Goal: Information Seeking & Learning: Learn about a topic

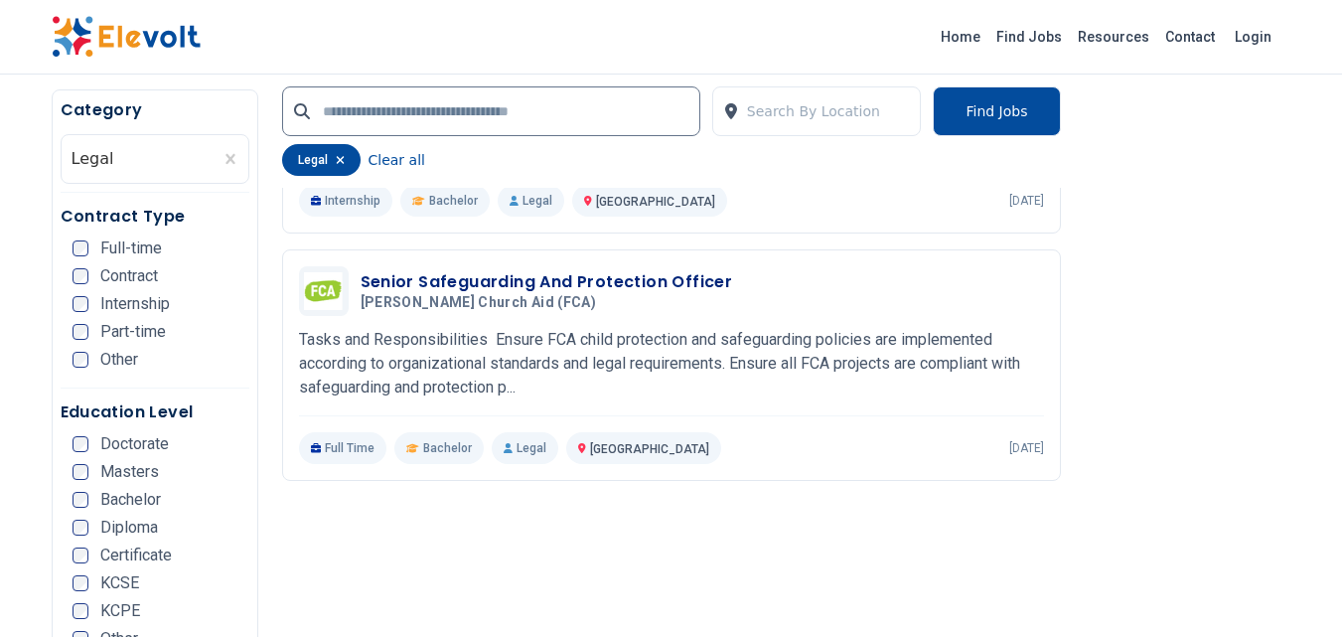
scroll to position [1490, 0]
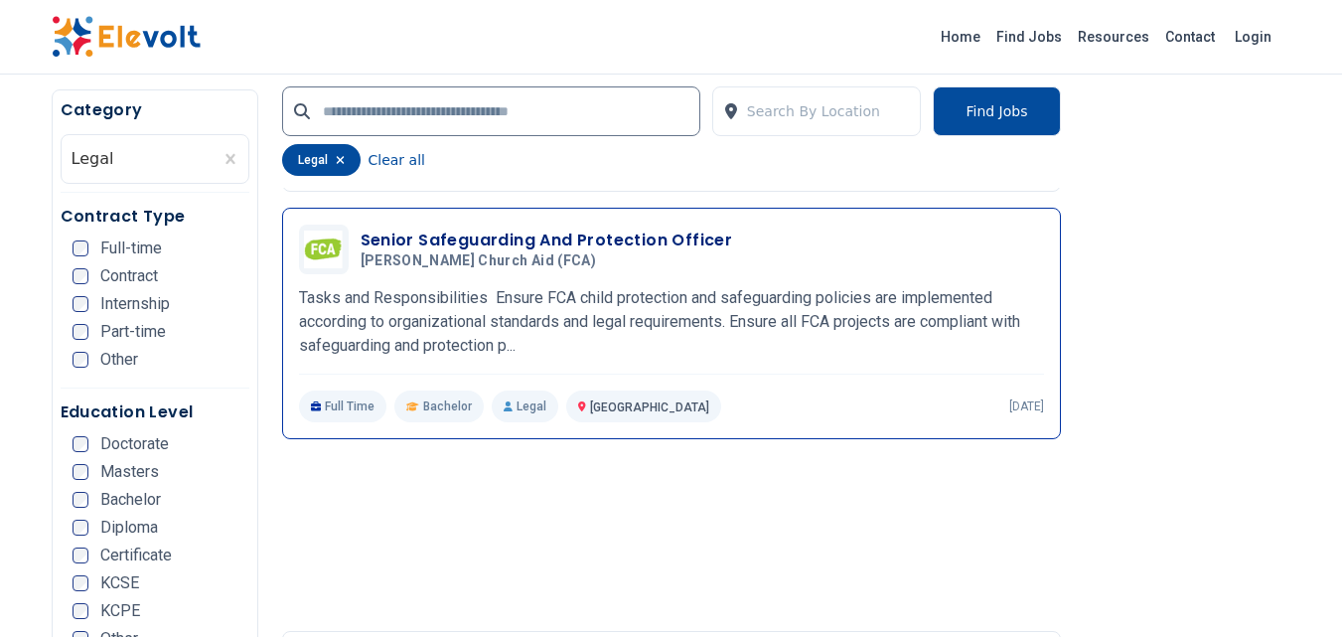
click at [581, 232] on h3 "Senior Safeguarding And Protection Officer" at bounding box center [547, 241] width 373 height 24
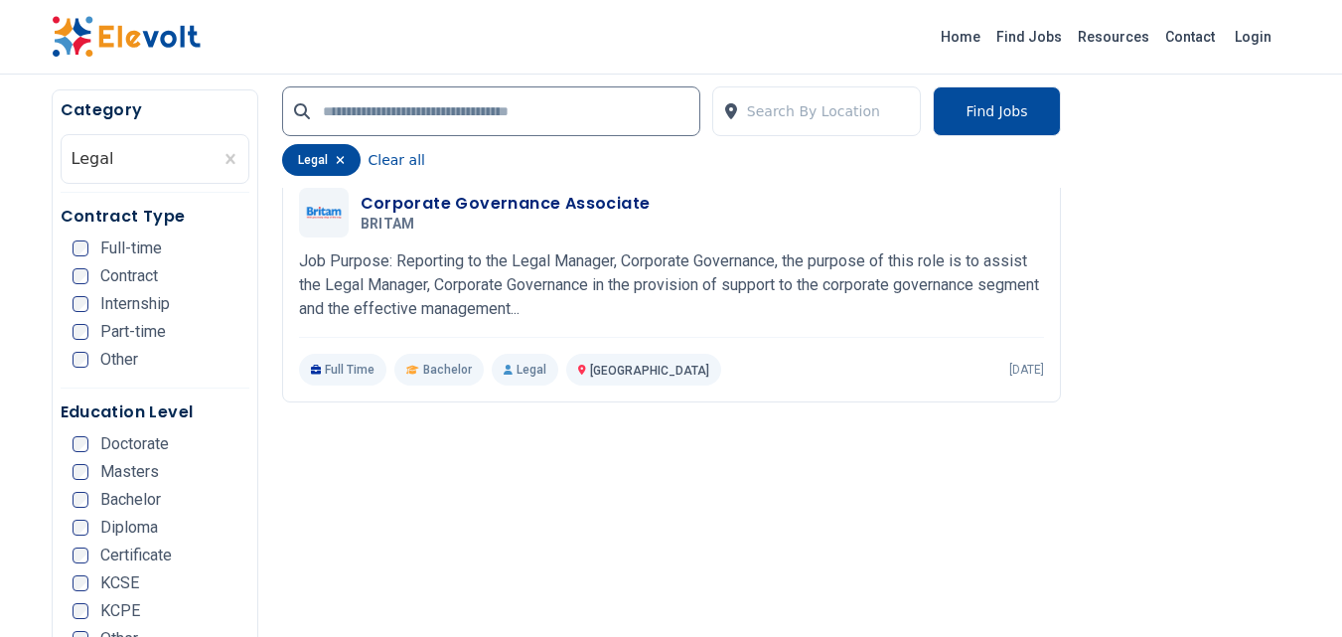
scroll to position [2683, 0]
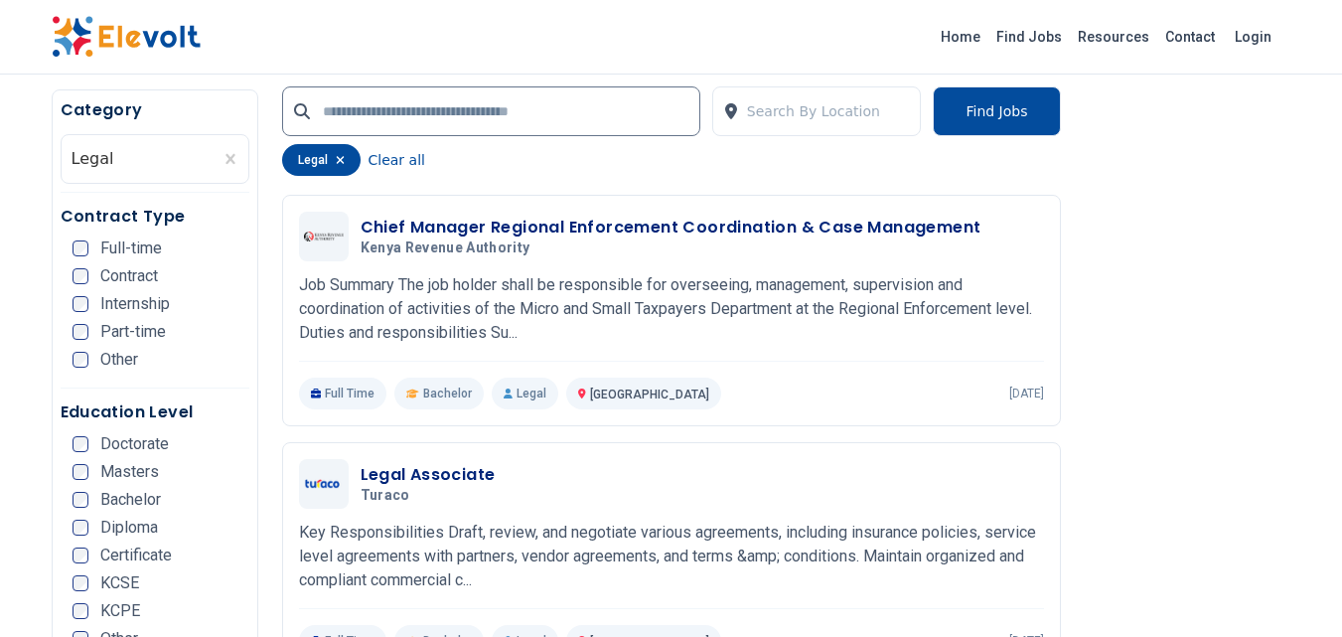
scroll to position [4375, 0]
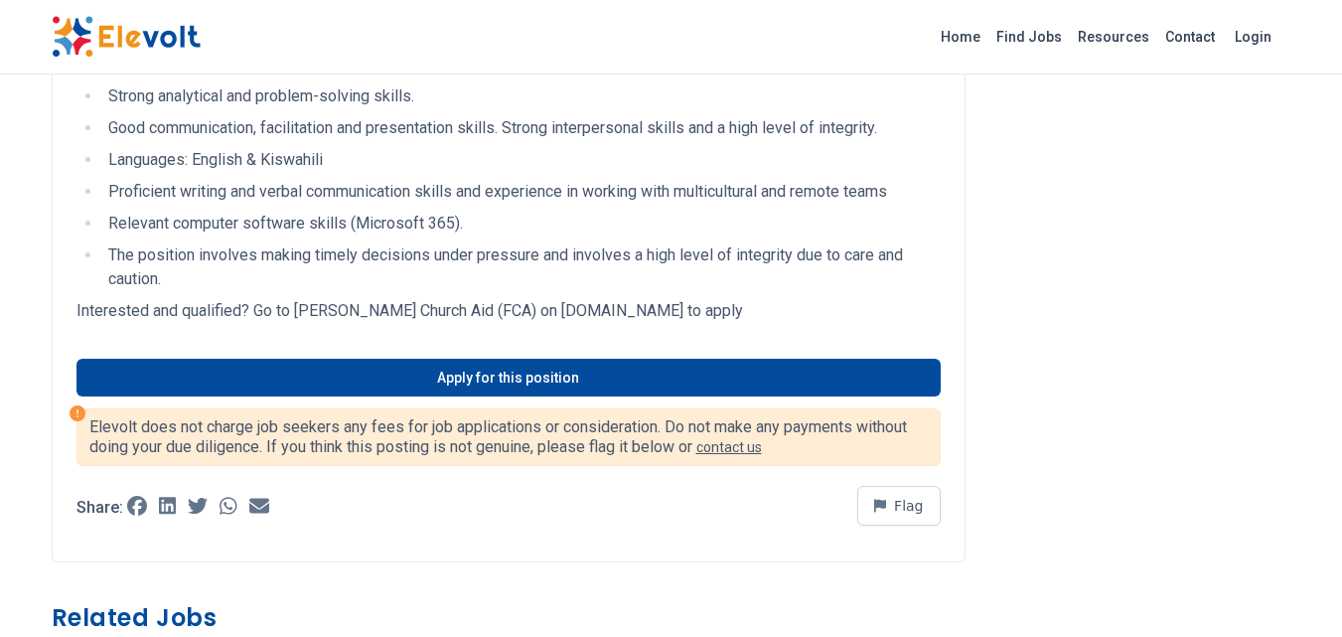
scroll to position [1292, 0]
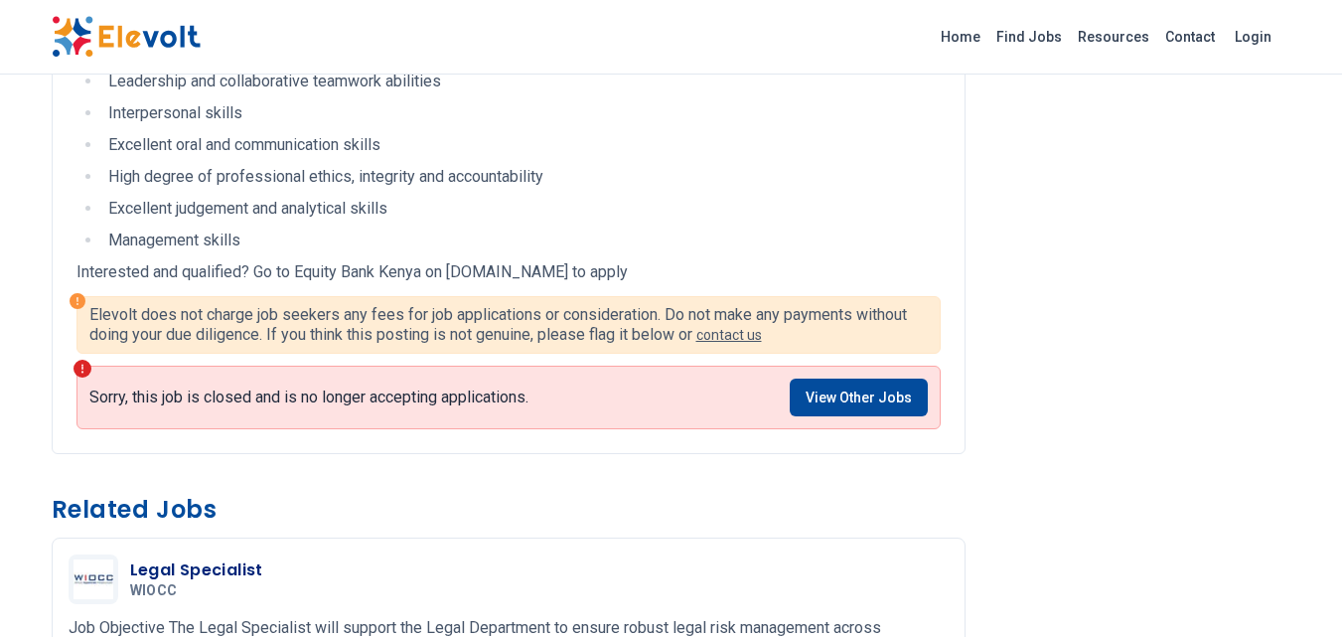
scroll to position [1590, 0]
